Goal: Task Accomplishment & Management: Manage account settings

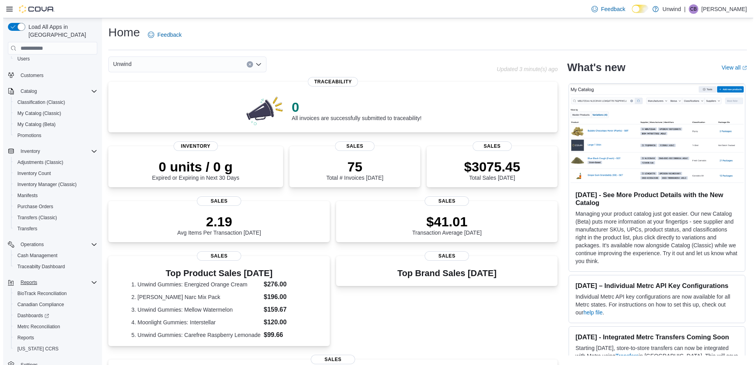
scroll to position [54, 0]
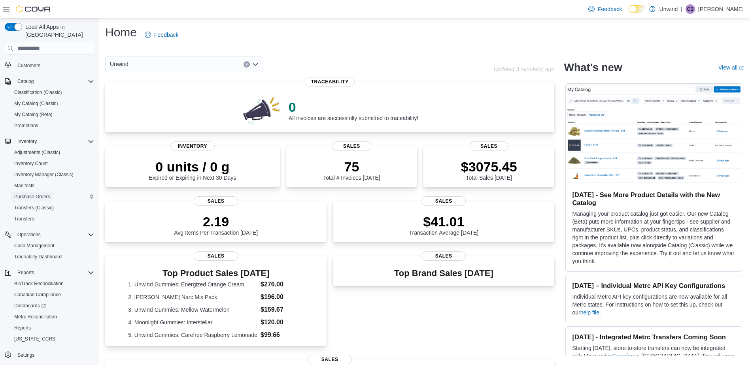
click at [27, 194] on span "Purchase Orders" at bounding box center [32, 197] width 36 height 6
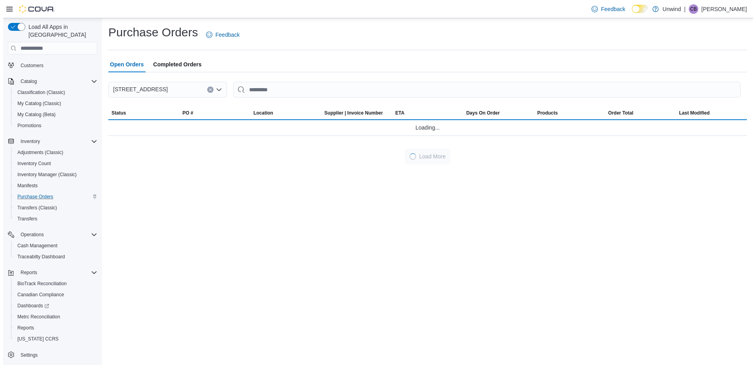
scroll to position [54, 0]
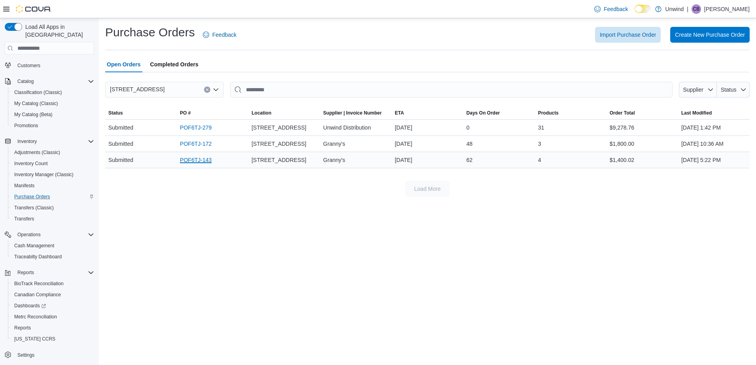
click at [200, 161] on link "POF6TJ-143" at bounding box center [196, 159] width 32 height 9
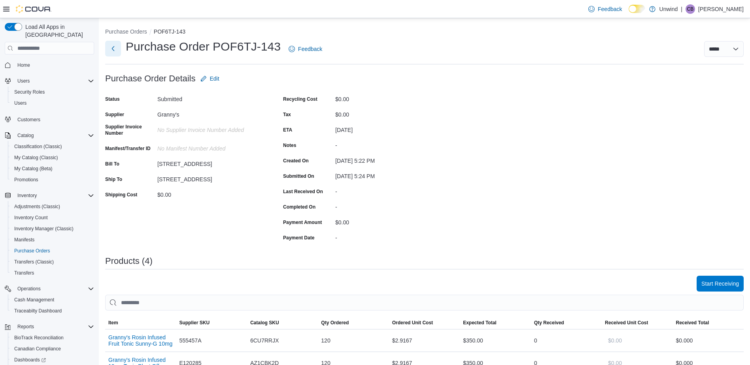
click at [118, 48] on button "Next" at bounding box center [113, 49] width 16 height 16
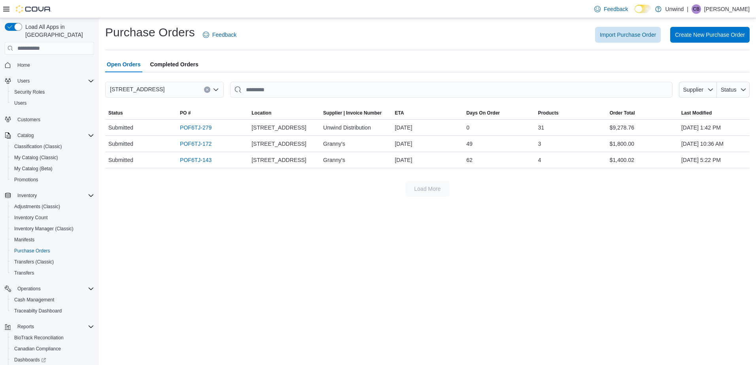
click at [733, 8] on p "[PERSON_NAME]" at bounding box center [726, 8] width 45 height 9
click at [702, 72] on button "Sign Out" at bounding box center [710, 77] width 73 height 13
